Goal: Find contact information: Find contact information

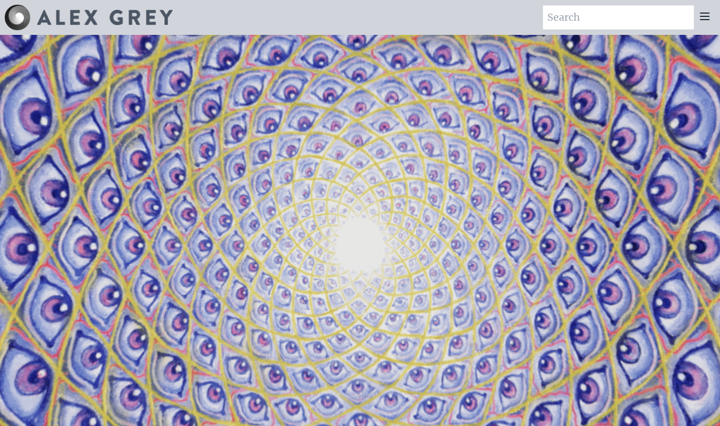
click at [445, 117] on video "Your browser does not support the video tag." at bounding box center [359, 248] width 1089 height 613
click at [701, 15] on icon at bounding box center [704, 16] width 13 height 13
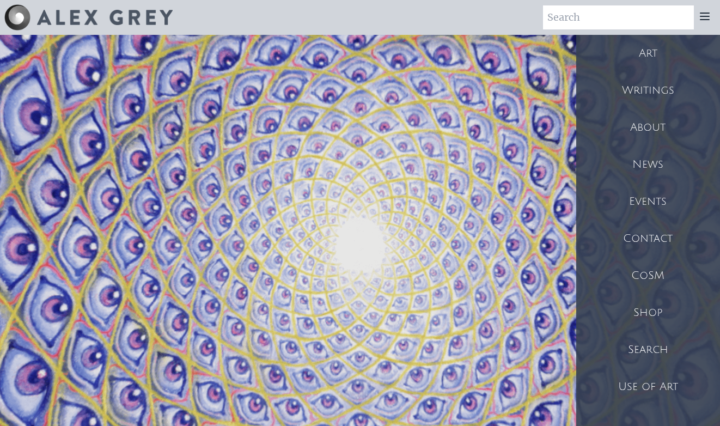
click at [650, 242] on div "Contact" at bounding box center [648, 238] width 144 height 37
